Goal: Find specific page/section: Find specific page/section

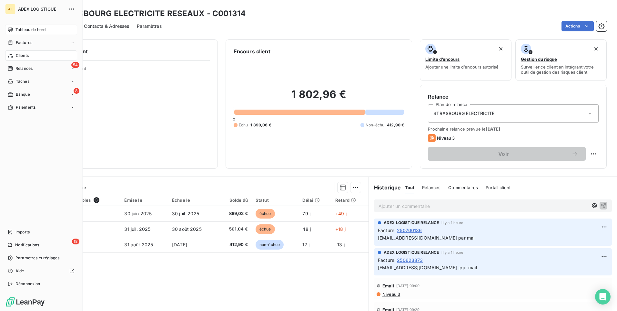
click at [21, 29] on span "Tableau de bord" at bounding box center [30, 30] width 30 height 6
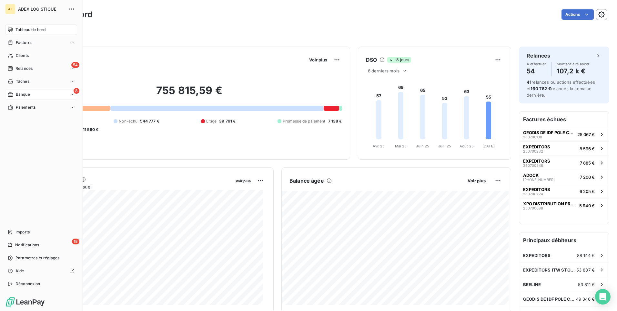
click at [15, 91] on div "8 Banque" at bounding box center [41, 94] width 72 height 10
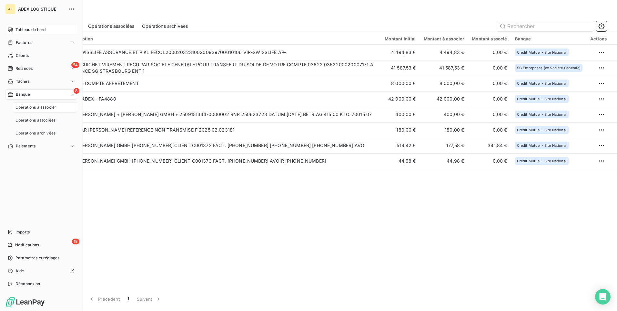
click at [23, 104] on span "Opérations à associer" at bounding box center [35, 107] width 41 height 6
click at [33, 29] on span "Tableau de bord" at bounding box center [30, 30] width 30 height 6
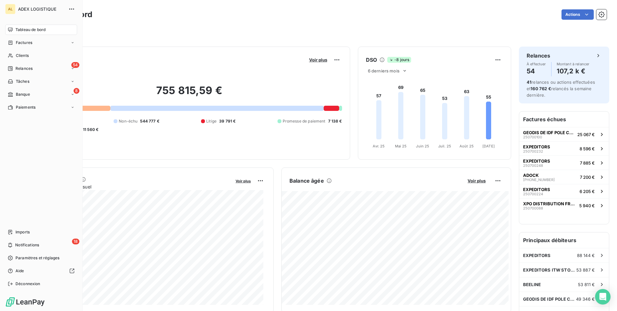
click at [40, 30] on span "Tableau de bord" at bounding box center [30, 30] width 30 height 6
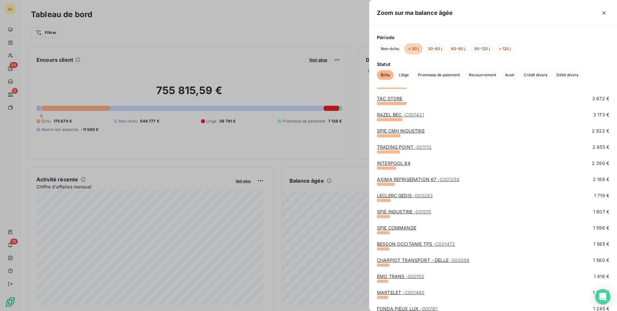
scroll to position [194, 0]
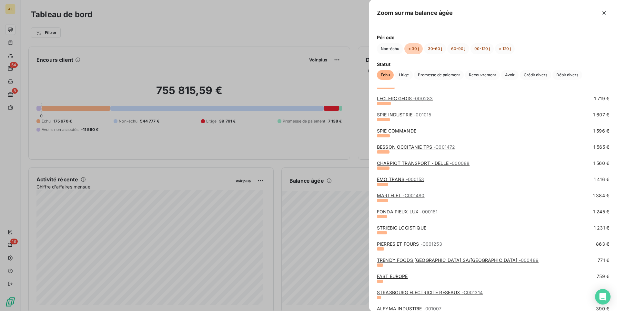
click at [393, 245] on link "PIERRES ET FOURS - C001253" at bounding box center [409, 243] width 65 height 5
